Goal: Find specific page/section: Find specific page/section

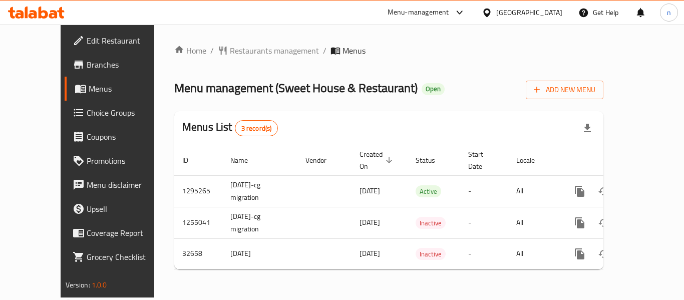
click at [490, 14] on icon at bounding box center [486, 12] width 7 height 9
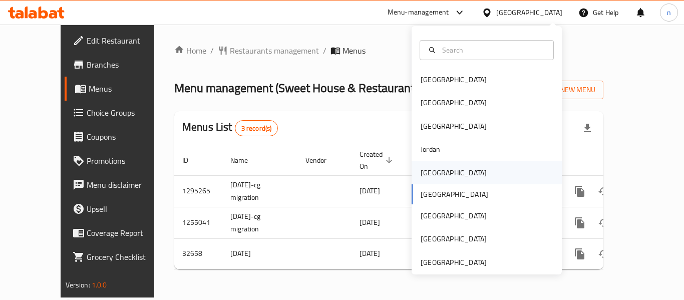
click at [424, 170] on div "[GEOGRAPHIC_DATA]" at bounding box center [454, 172] width 66 height 11
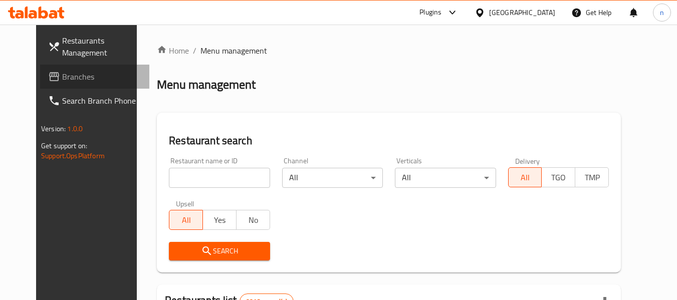
click at [68, 72] on span "Branches" at bounding box center [101, 77] width 79 height 12
